Goal: Task Accomplishment & Management: Manage account settings

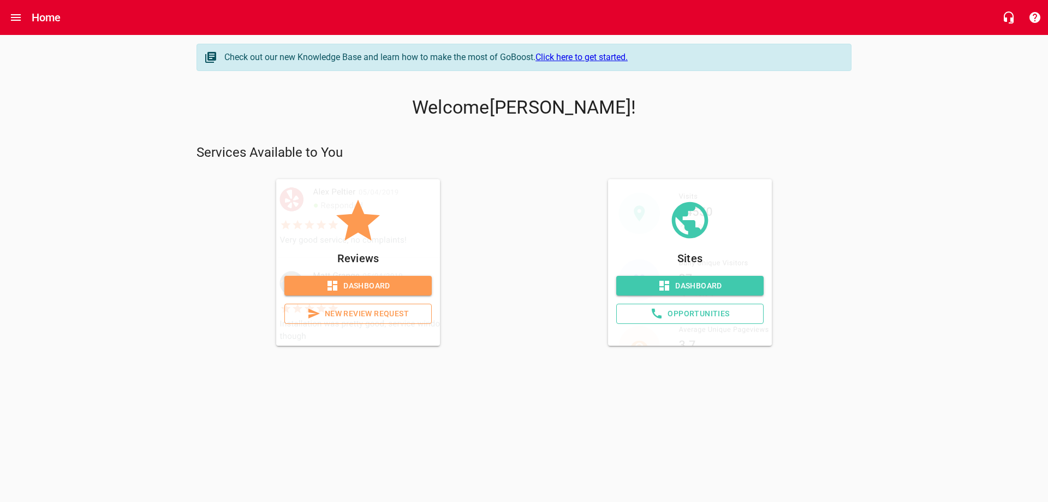
click at [354, 284] on span "Dashboard" at bounding box center [358, 286] width 130 height 14
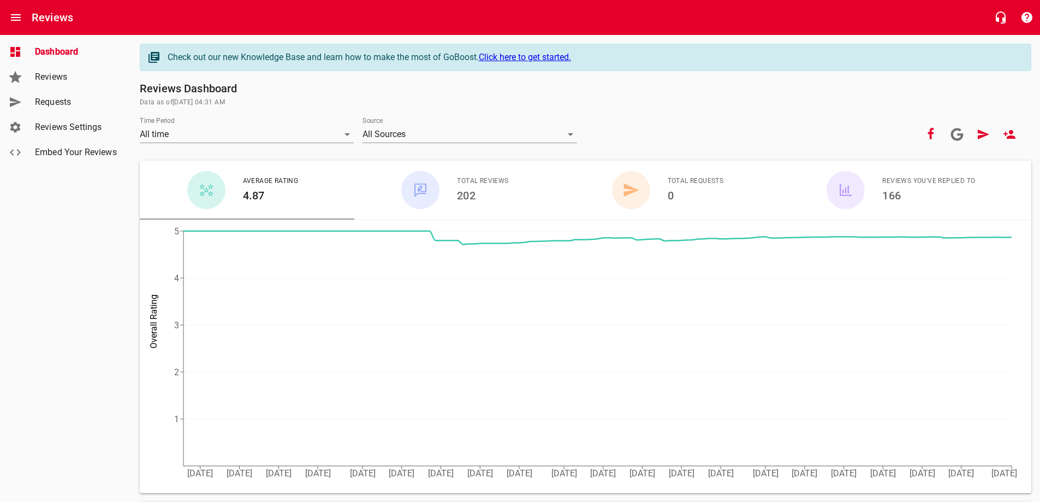
click at [46, 100] on span "Requests" at bounding box center [76, 102] width 83 height 13
